Goal: Task Accomplishment & Management: Use online tool/utility

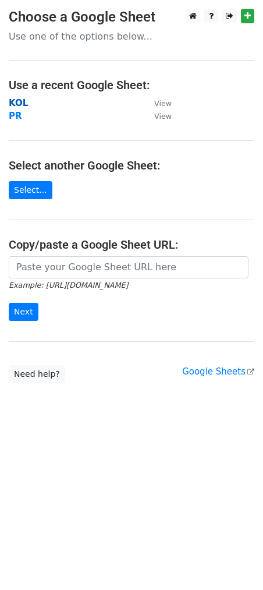
click at [20, 100] on strong "KOL" at bounding box center [18, 103] width 19 height 10
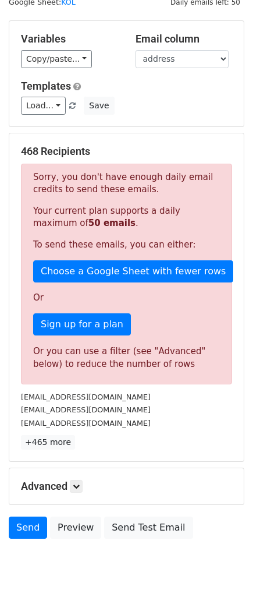
scroll to position [91, 0]
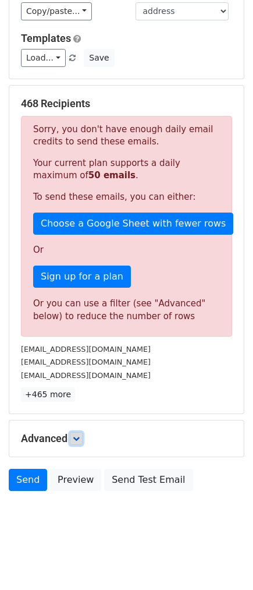
click at [73, 437] on link at bounding box center [76, 438] width 13 height 13
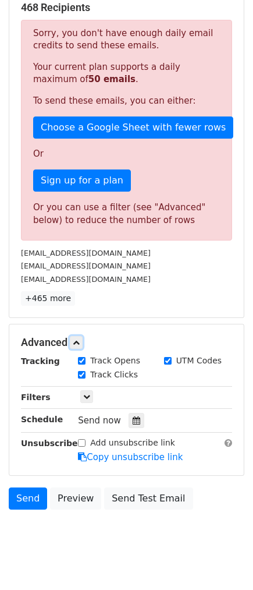
scroll to position [187, 0]
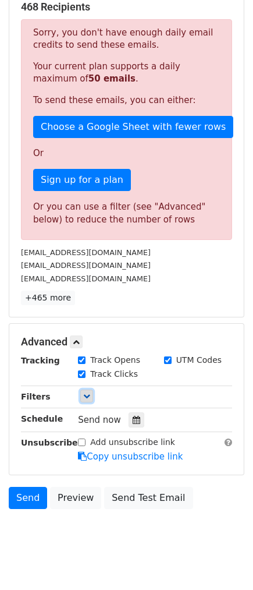
click at [87, 397] on icon at bounding box center [86, 395] width 7 height 7
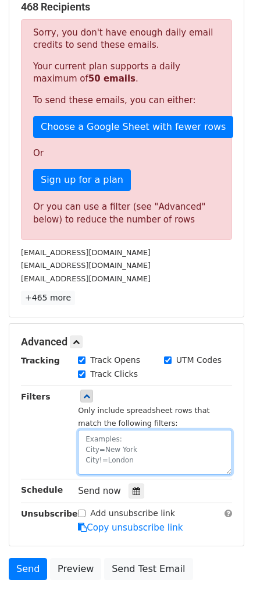
click at [116, 452] on textarea at bounding box center [155, 452] width 154 height 45
paste textarea "date"
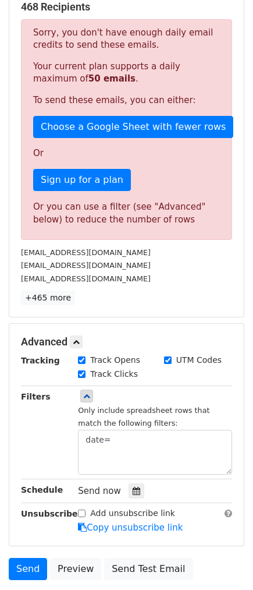
scroll to position [1, 0]
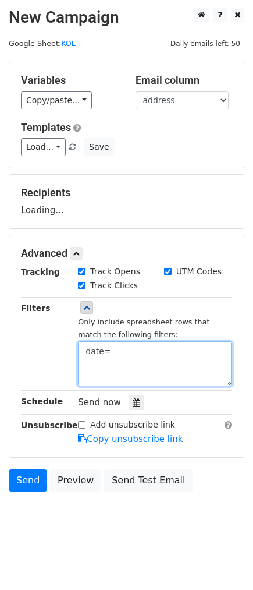
paste textarea "[DATE]"
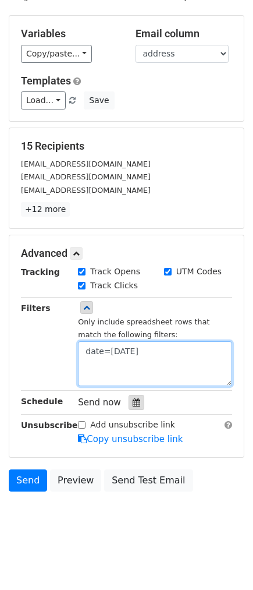
type textarea "date=[DATE]"
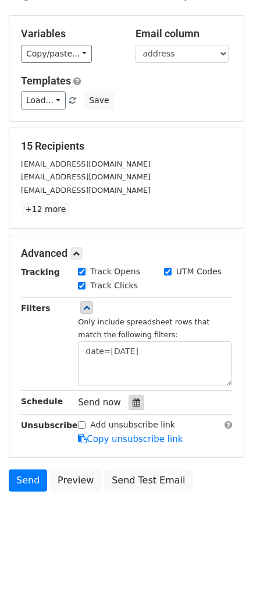
click at [133, 403] on icon at bounding box center [137, 402] width 8 height 8
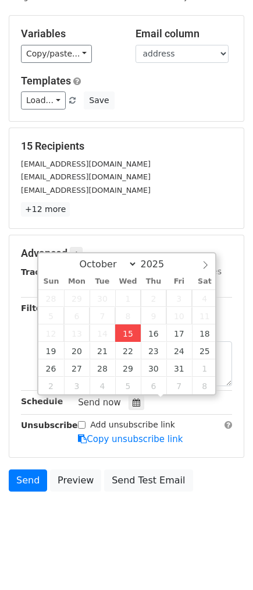
type input "[DATE] 15:00"
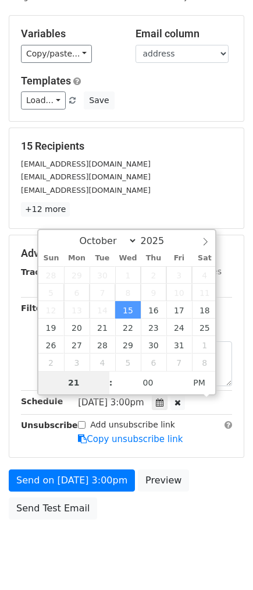
type input "21"
type input "[DATE] 21:00"
type input "09"
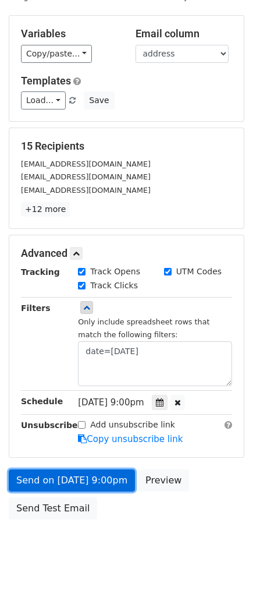
click at [54, 475] on link "Send on [DATE] 9:00pm" at bounding box center [72, 480] width 126 height 22
